Goal: Transaction & Acquisition: Download file/media

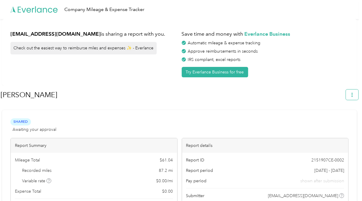
click at [355, 98] on button "button" at bounding box center [352, 95] width 13 height 10
click at [344, 120] on span "Download" at bounding box center [338, 123] width 20 height 6
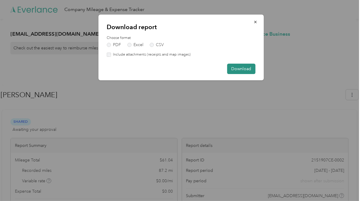
click at [241, 65] on button "Download" at bounding box center [241, 69] width 28 height 10
